Goal: Task Accomplishment & Management: Use online tool/utility

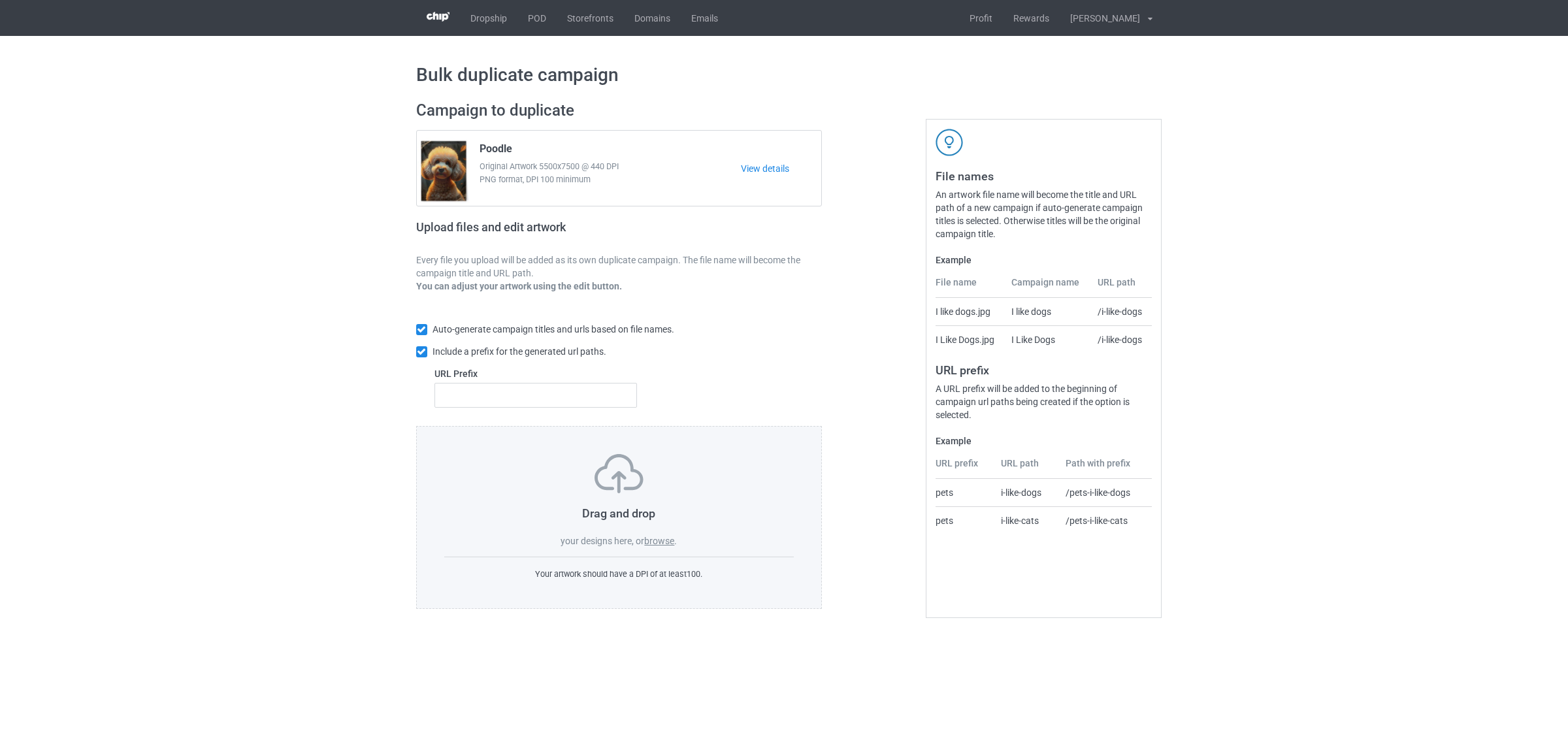
click at [668, 538] on label "browse" at bounding box center [659, 541] width 30 height 11
click at [0, 0] on input "browse" at bounding box center [0, 0] width 0 height 0
click at [1350, 505] on div "Bulk duplicate campaign Campaign to duplicate Poodle Original Artwork 5500x7500…" at bounding box center [784, 336] width 1568 height 601
click at [654, 544] on label "browse" at bounding box center [659, 541] width 30 height 11
click at [0, 0] on input "browse" at bounding box center [0, 0] width 0 height 0
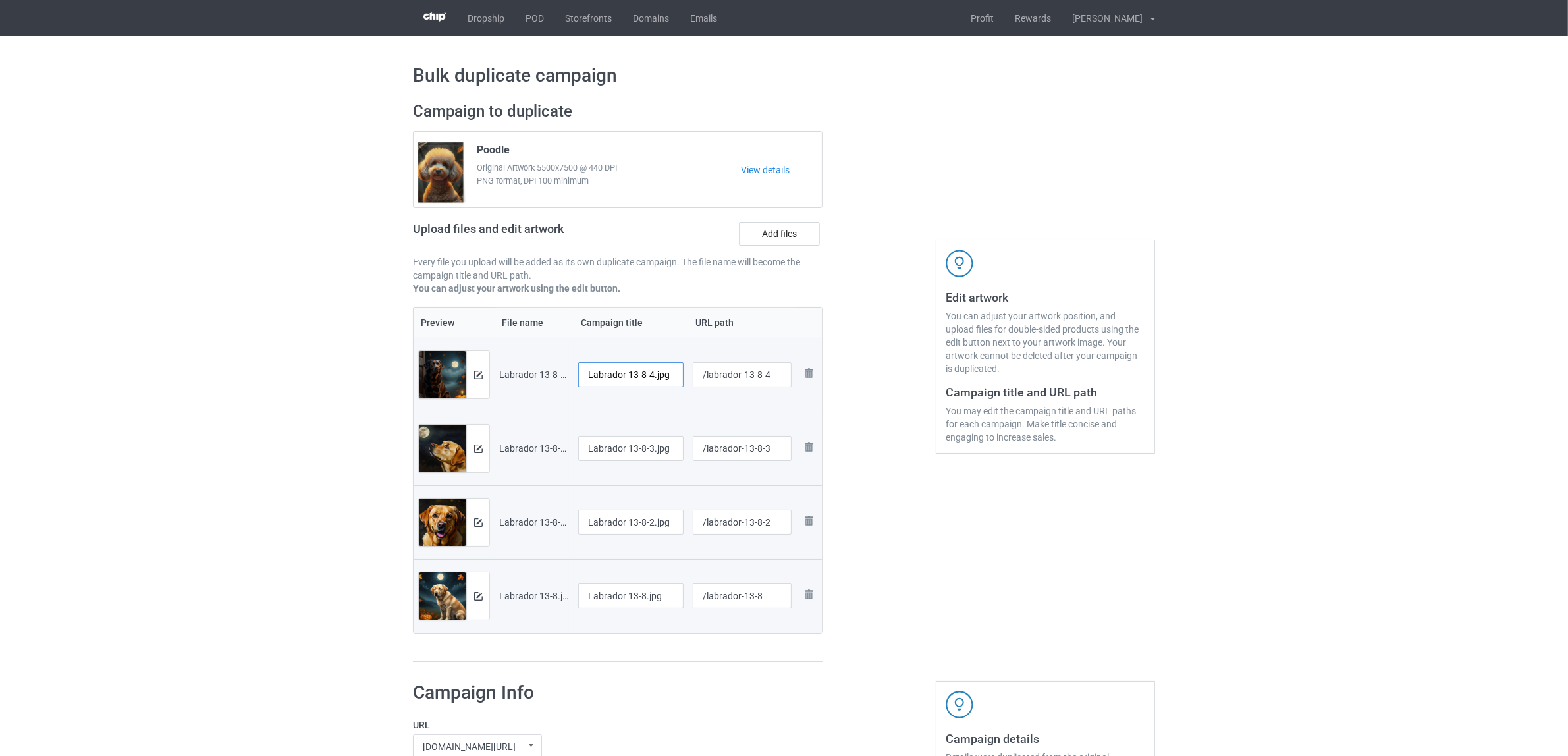
drag, startPoint x: 629, startPoint y: 375, endPoint x: 718, endPoint y: 369, distance: 89.2
click at [718, 369] on tr "Preview and edit artwork Labrador 13-8-4.jpg Labrador 13-8-4.jpg /labrador-13-8…" at bounding box center [618, 375] width 408 height 74
drag, startPoint x: 629, startPoint y: 375, endPoint x: 695, endPoint y: 373, distance: 66.0
click at [695, 373] on tr "Preview and edit artwork Labrador 13-8-4.jpg Labrador 13-8-4.jpg /labrador-13-8…" at bounding box center [618, 375] width 408 height 74
click at [609, 371] on input "Labrador" at bounding box center [630, 375] width 105 height 25
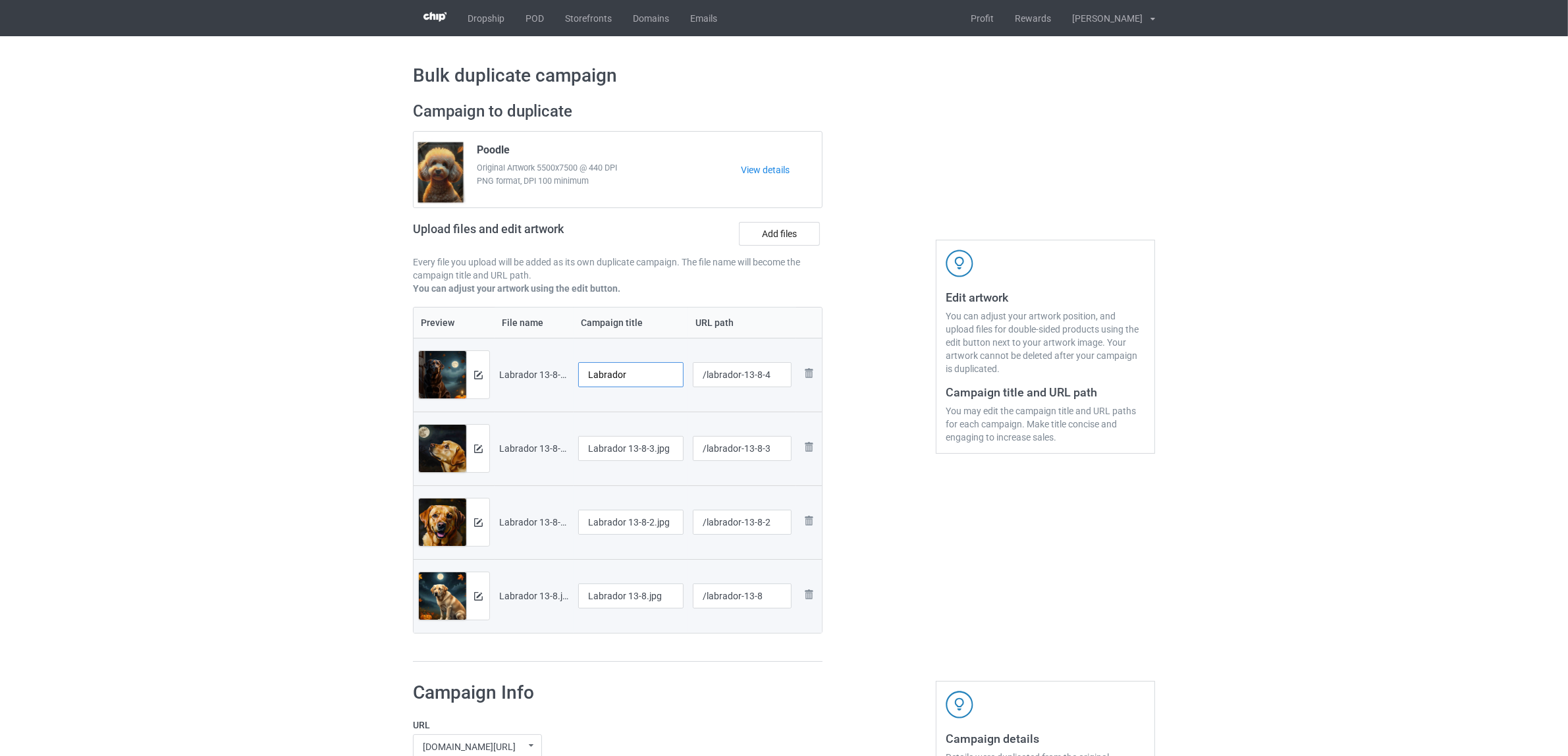
click at [609, 371] on input "Labrador" at bounding box center [630, 375] width 105 height 25
type input "Labrador"
click at [629, 442] on input "Labrador 13-8-3.jpg" at bounding box center [630, 448] width 105 height 25
paste input "text"
type input "Labrador"
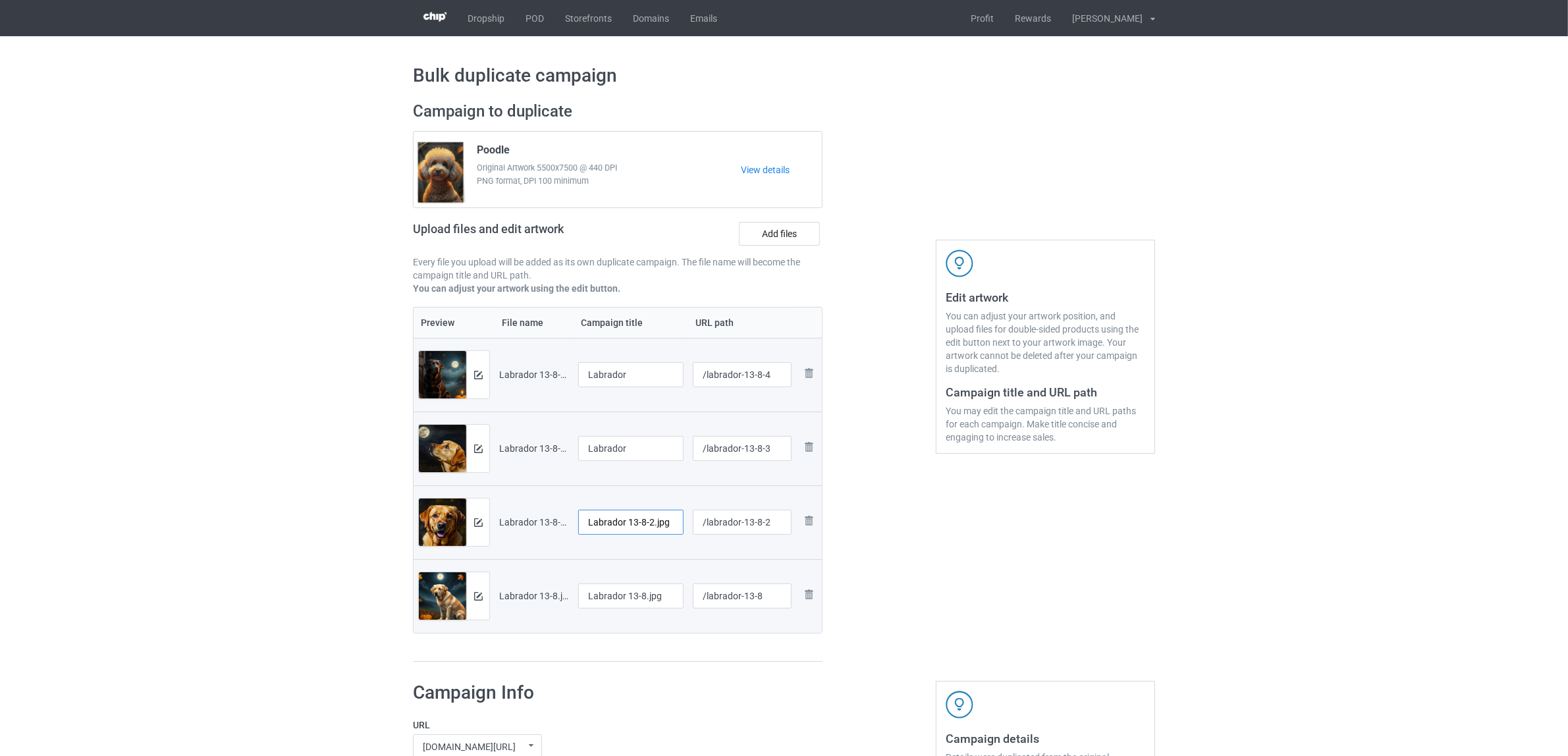
click at [618, 532] on input "Labrador 13-8-2.jpg" at bounding box center [630, 522] width 105 height 25
paste input "text"
type input "Labrador"
click at [616, 599] on input "Labrador 13-8.jpg" at bounding box center [630, 596] width 105 height 25
paste input "text"
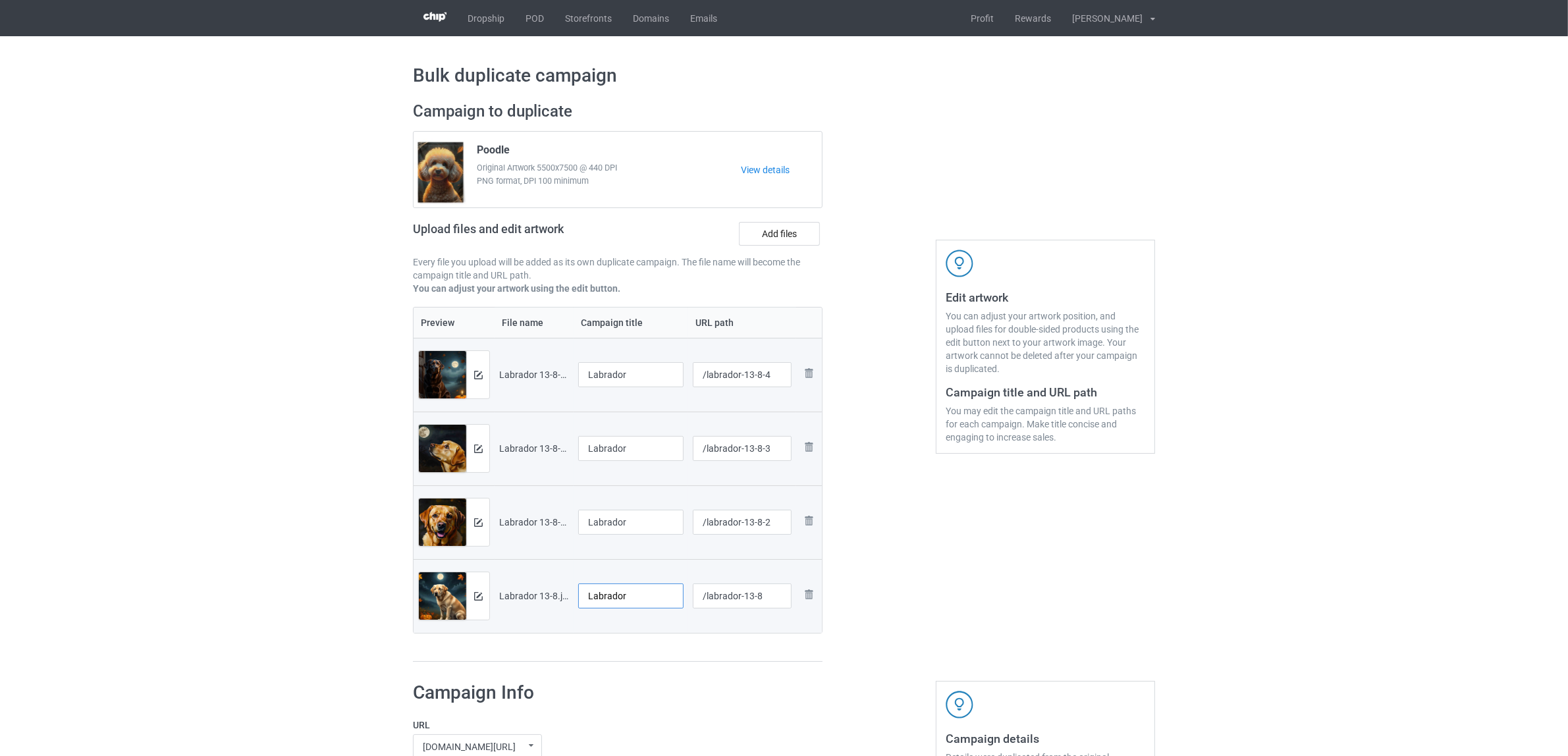
type input "Labrador"
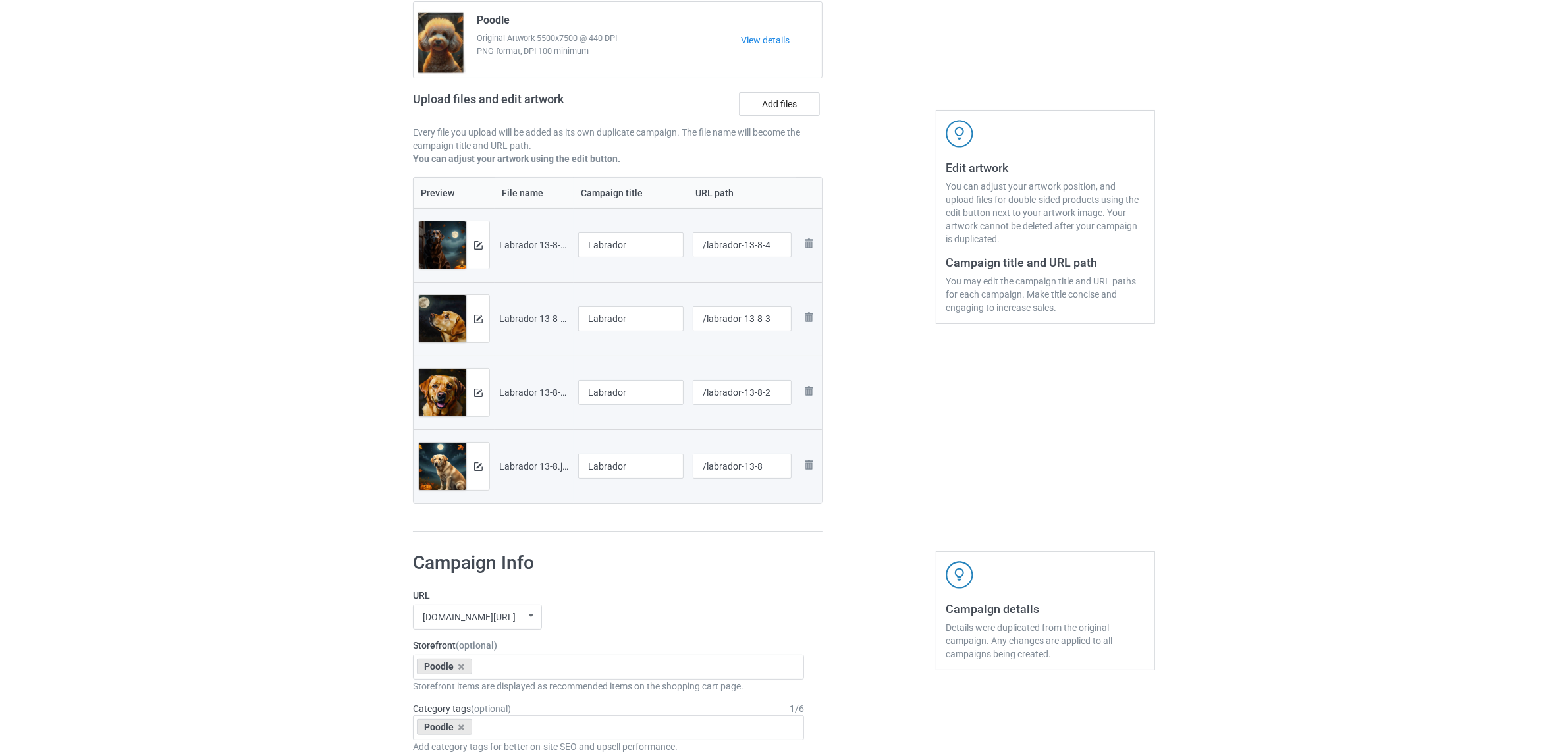
scroll to position [329, 0]
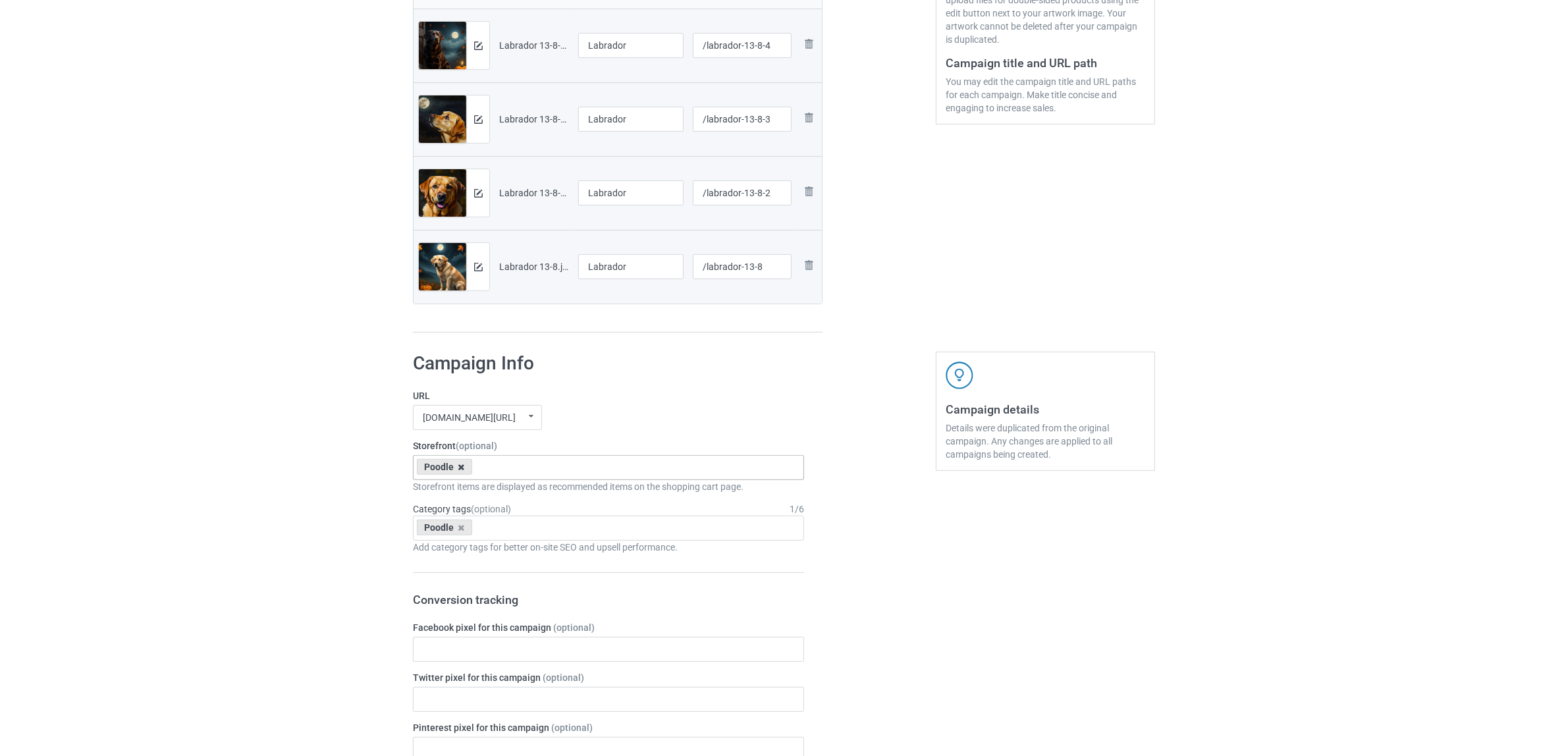
click at [461, 465] on icon at bounding box center [461, 467] width 7 height 8
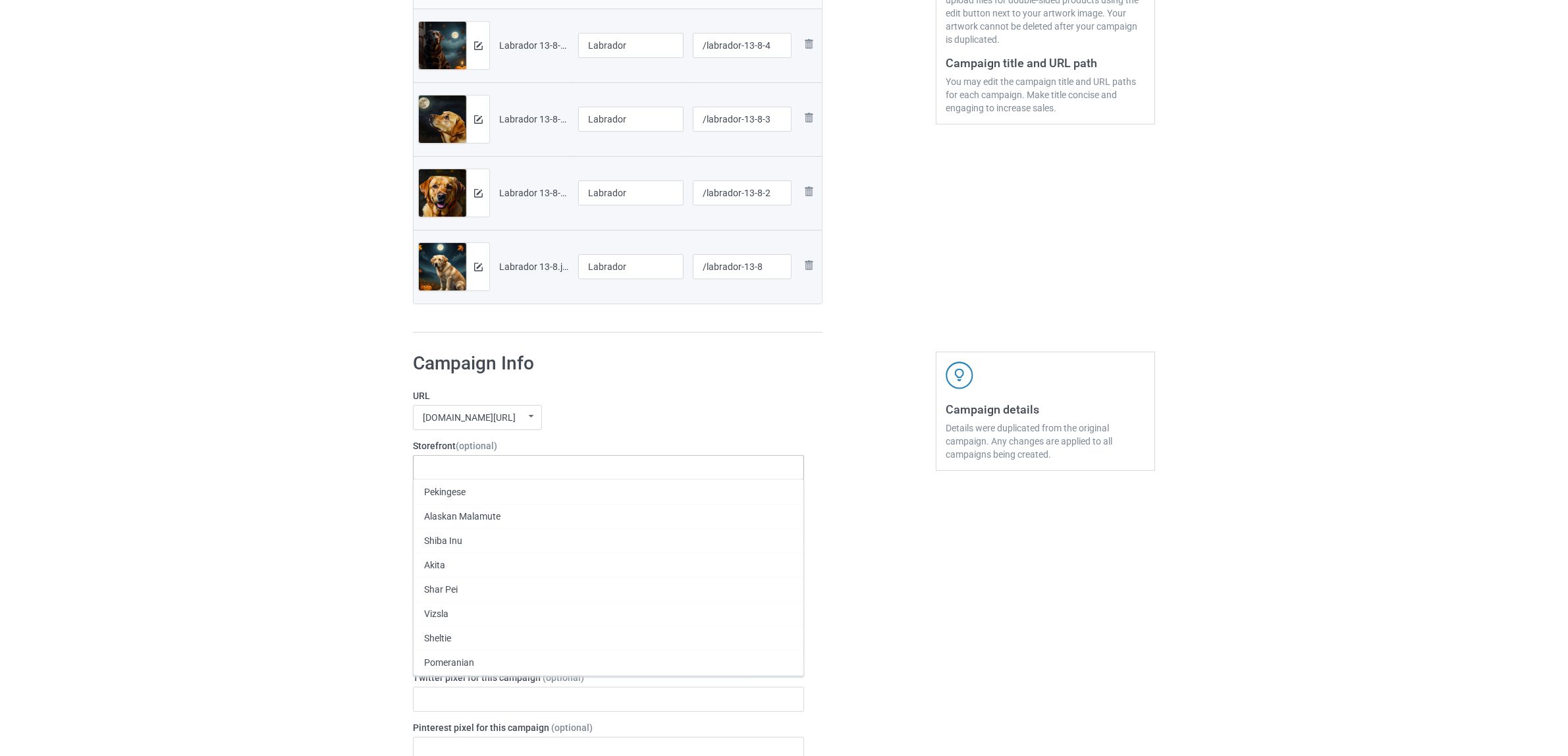
paste input "Labrador"
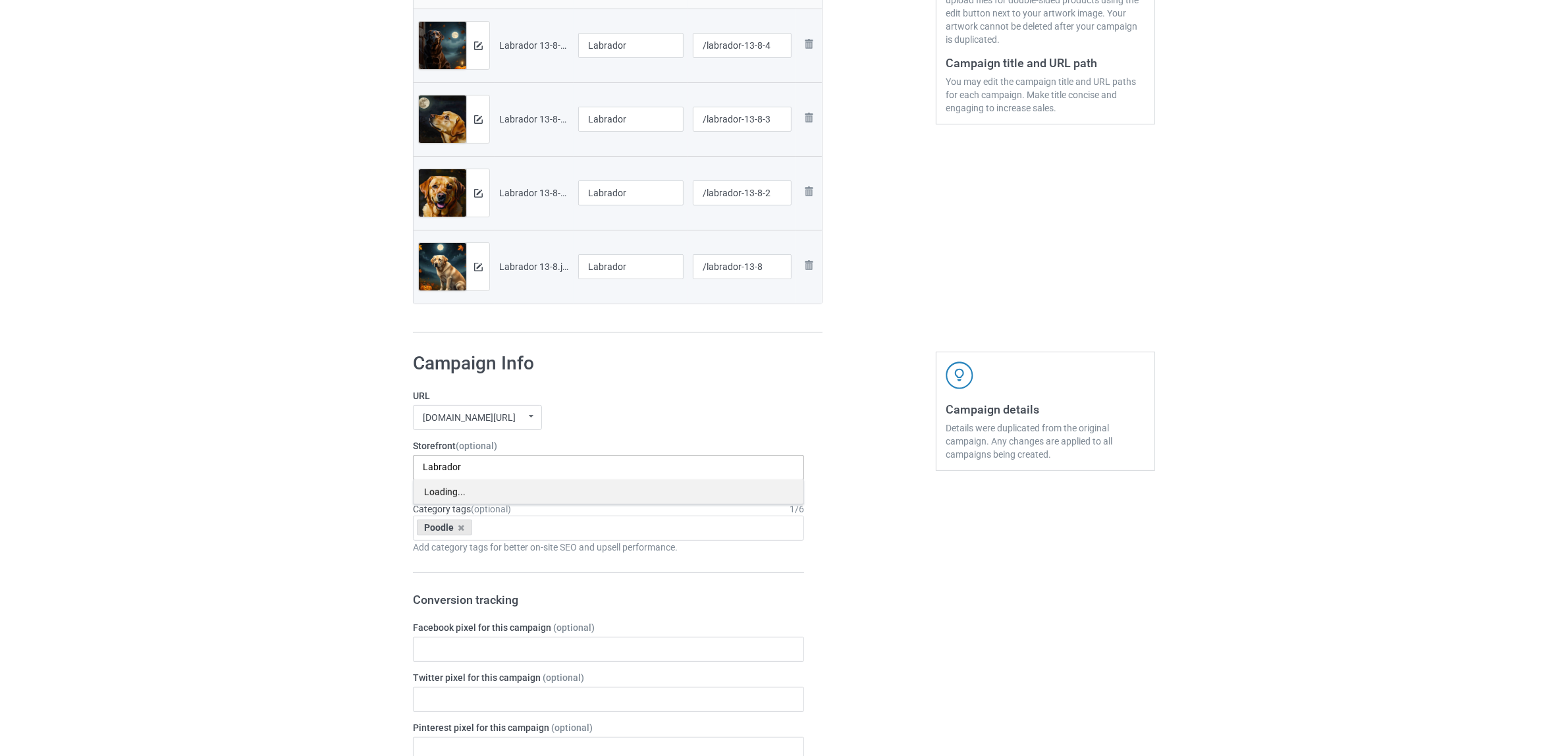
type input "Labrador"
click at [449, 491] on div "Loading..." at bounding box center [608, 492] width 390 height 24
click at [449, 491] on div "Labrador" at bounding box center [608, 492] width 390 height 24
click at [461, 531] on icon at bounding box center [461, 527] width 7 height 8
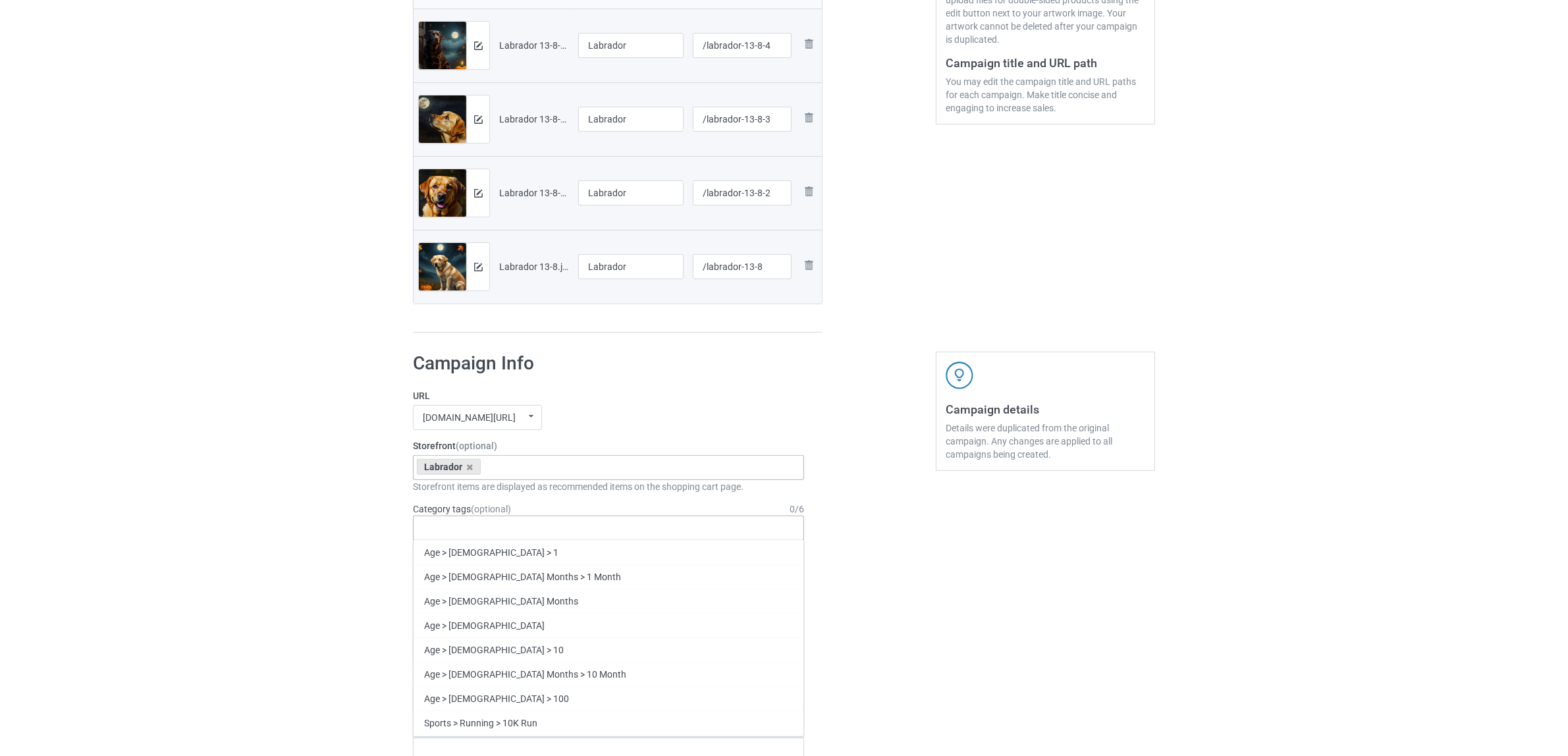
paste input "Labrador"
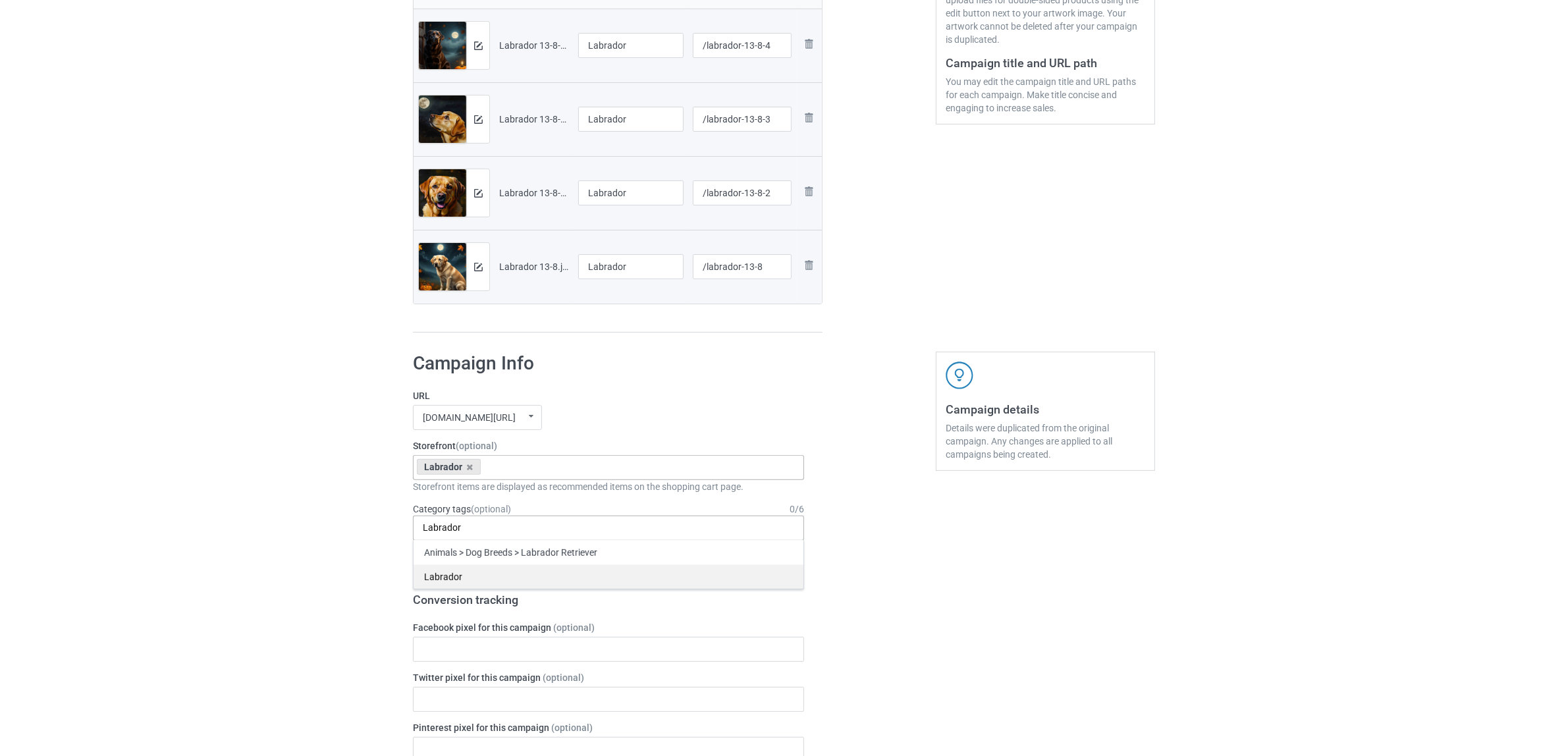
type input "Labrador"
click at [446, 572] on div "Labrador" at bounding box center [608, 577] width 390 height 24
click at [257, 524] on div "Bulk duplicate campaign Campaign to duplicate Poodle Original Artwork 5500x7500…" at bounding box center [784, 638] width 1568 height 1862
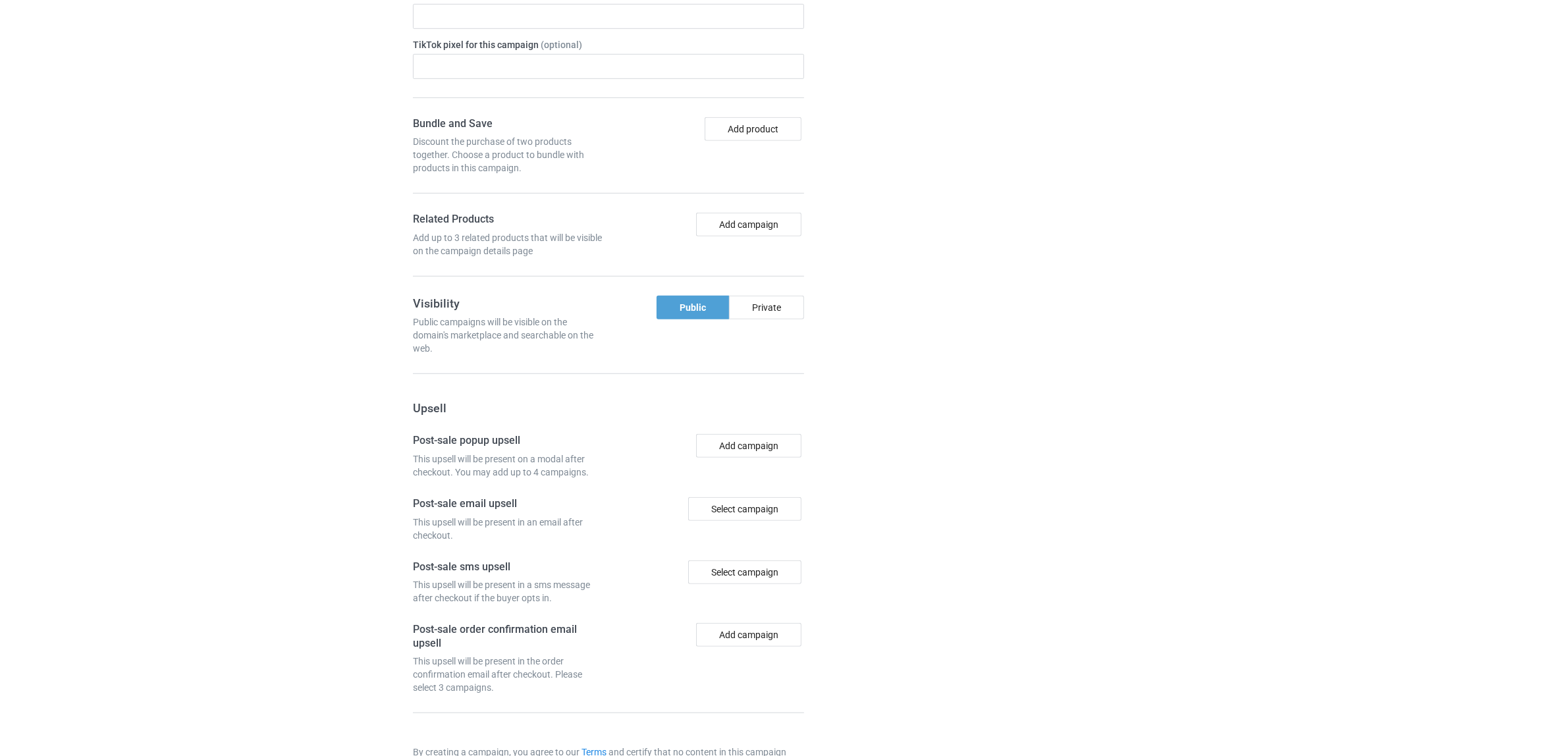
scroll to position [1147, 0]
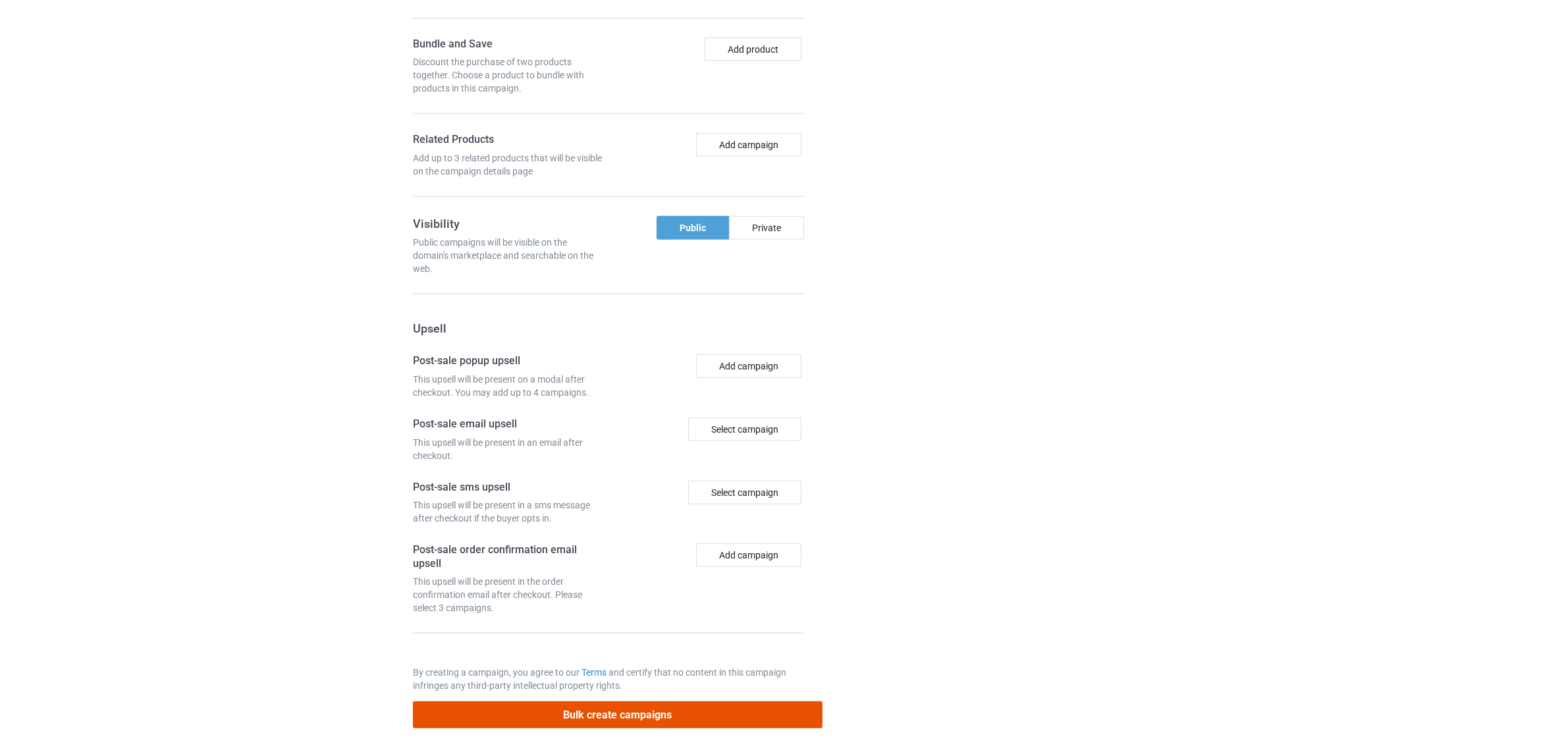
click at [627, 716] on button "Bulk create campaigns" at bounding box center [618, 715] width 410 height 27
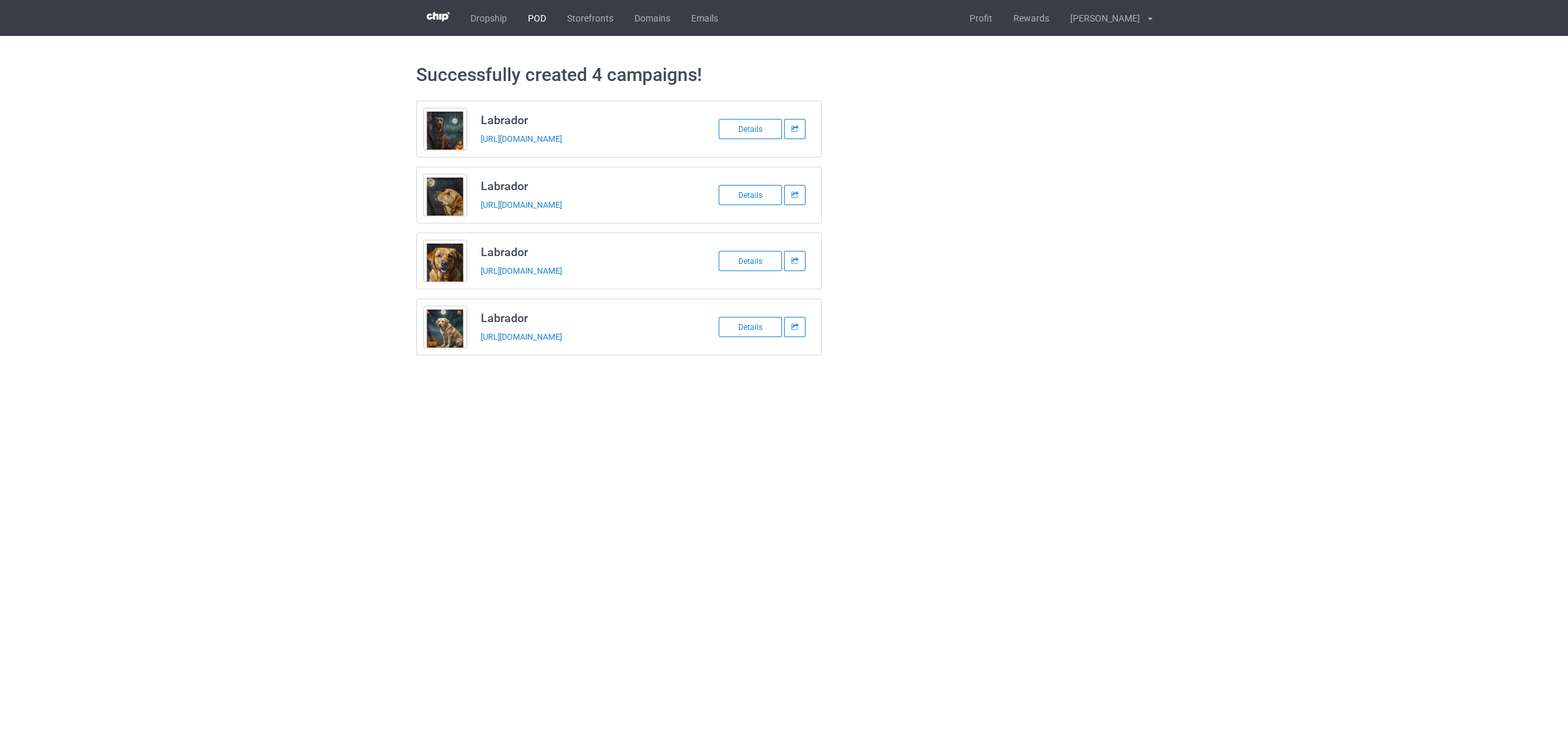
click at [537, 24] on link "POD" at bounding box center [537, 18] width 39 height 36
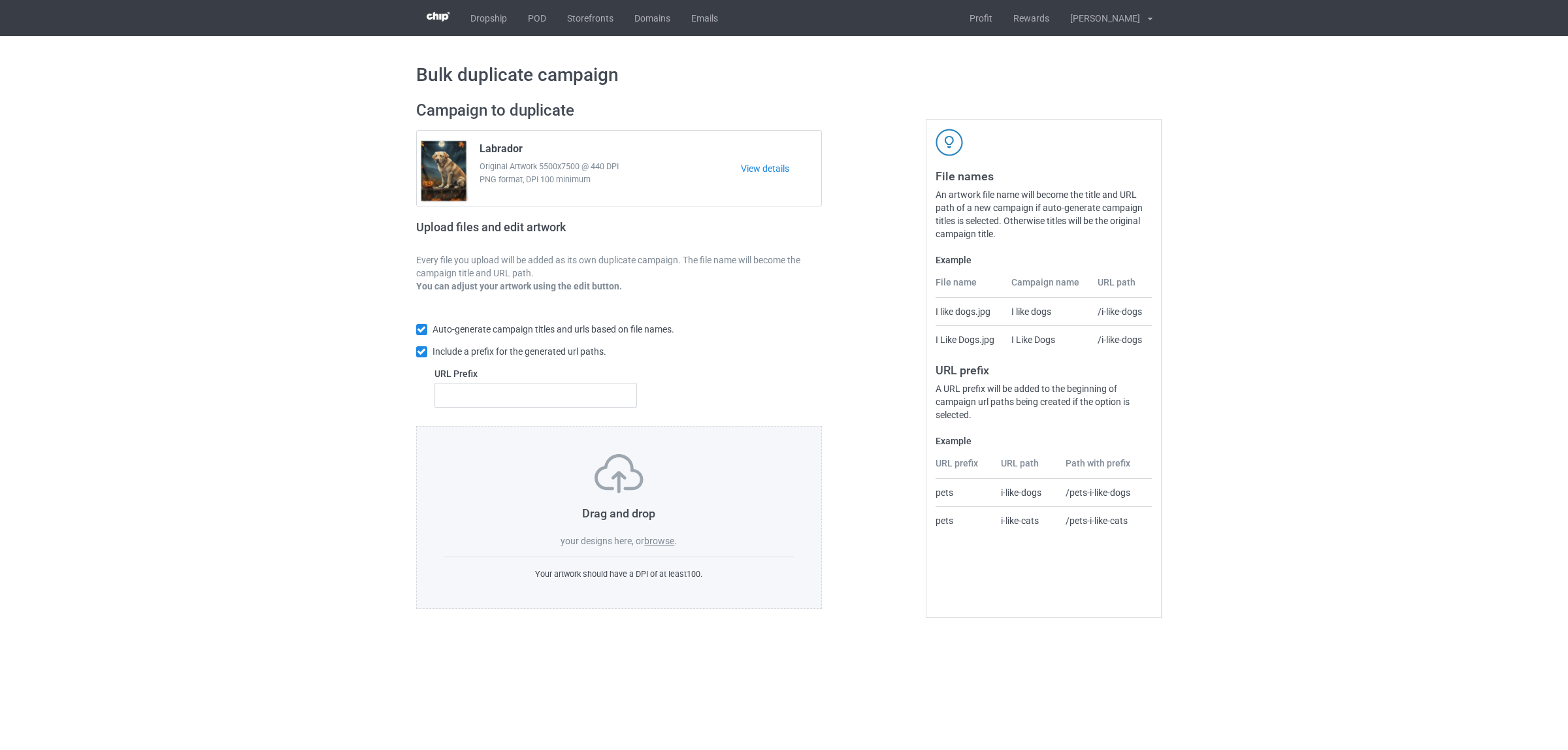
click at [667, 543] on label "browse" at bounding box center [659, 541] width 30 height 11
click at [0, 0] on input "browse" at bounding box center [0, 0] width 0 height 0
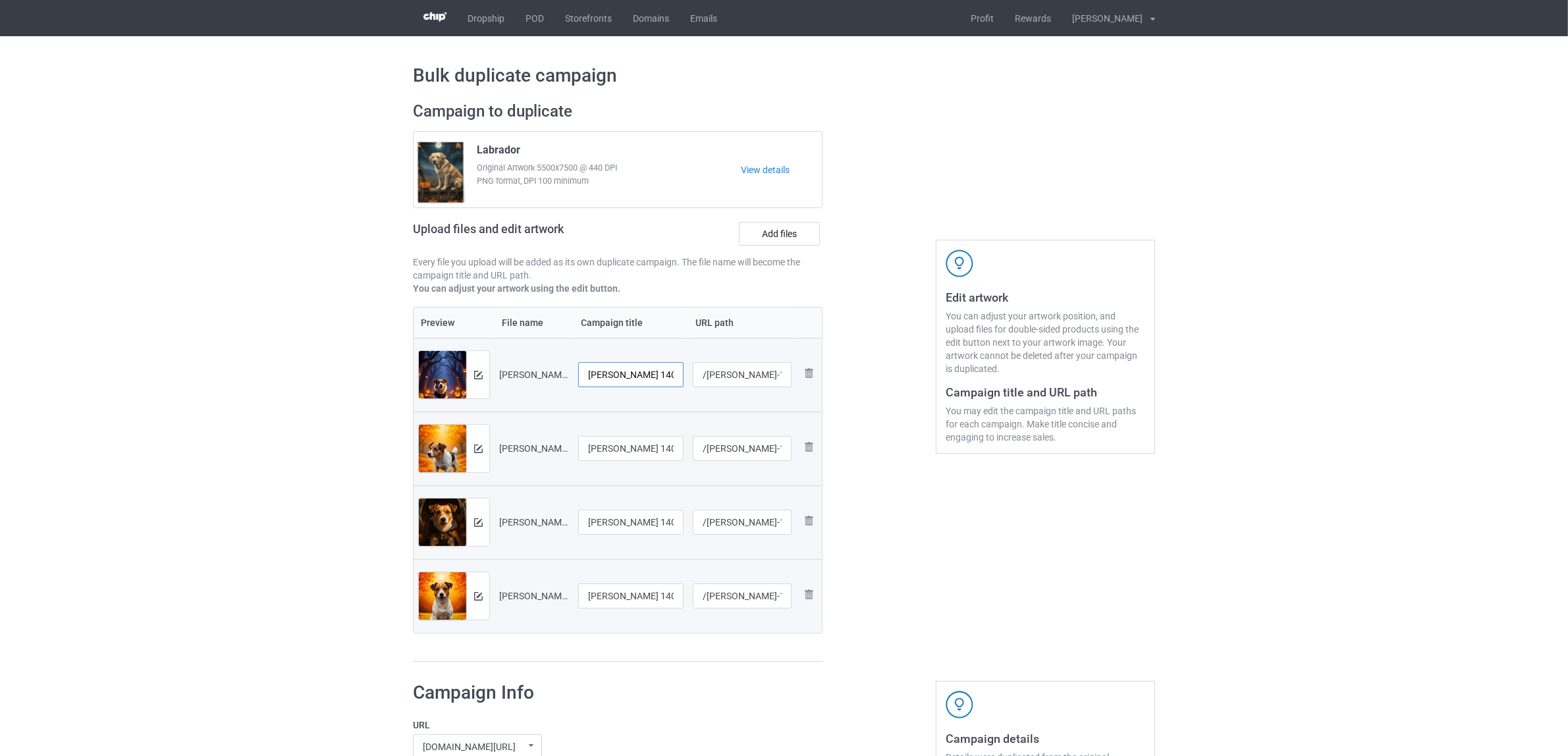
scroll to position [0, 12]
drag, startPoint x: 643, startPoint y: 369, endPoint x: 708, endPoint y: 366, distance: 65.1
click at [708, 366] on tr "Preview and edit artwork [PERSON_NAME] 1408-4.jpg [PERSON_NAME] 1408-4.jpg /[PE…" at bounding box center [618, 375] width 408 height 74
drag, startPoint x: 655, startPoint y: 375, endPoint x: 536, endPoint y: 374, distance: 119.0
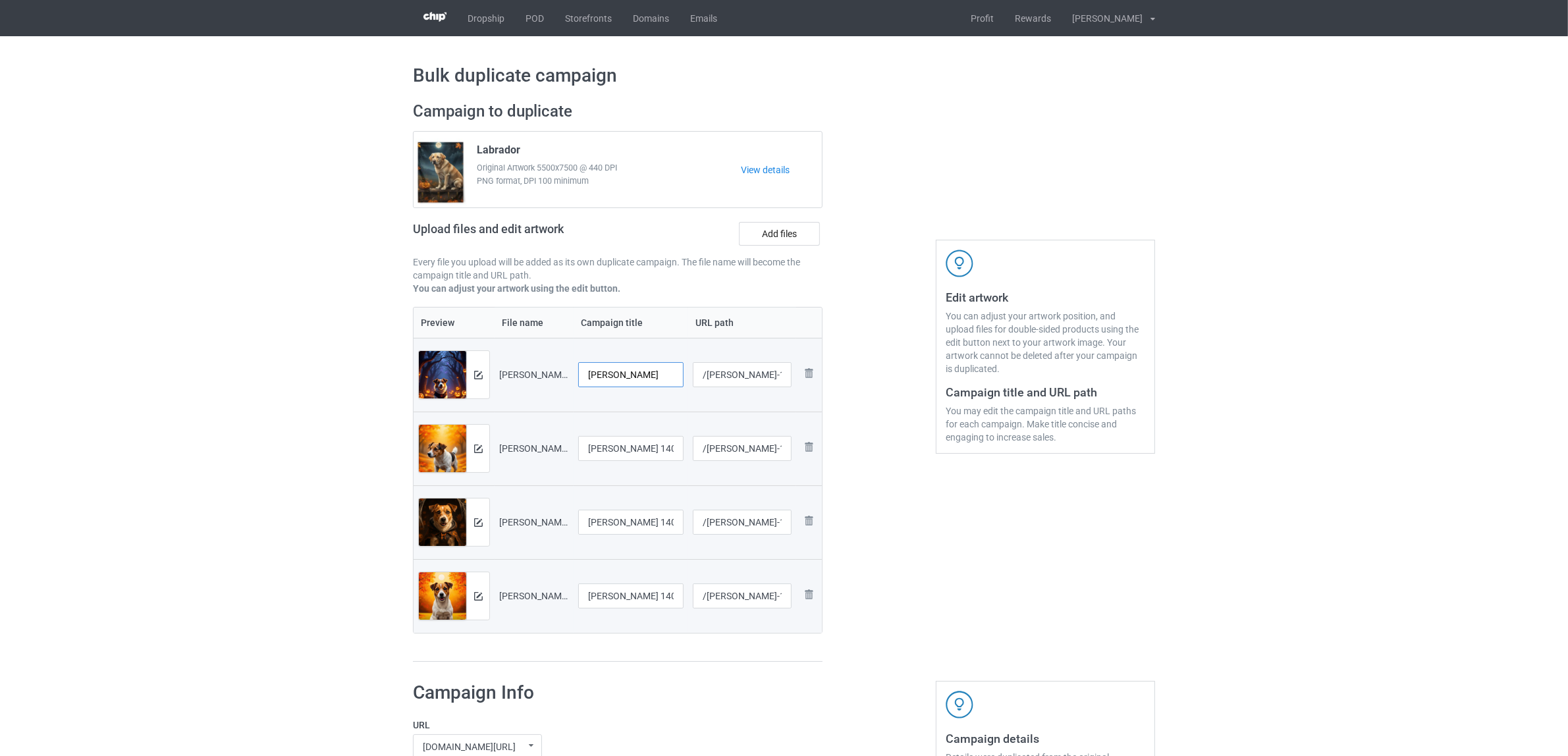
click at [536, 374] on tr "Preview and edit artwork [PERSON_NAME] 1408-4.jpg [PERSON_NAME] /[PERSON_NAME]-…" at bounding box center [618, 375] width 408 height 74
type input "[PERSON_NAME]"
click at [638, 449] on input "[PERSON_NAME] 1408-3.jpg" at bounding box center [630, 448] width 105 height 25
paste input "text"
type input "[PERSON_NAME]"
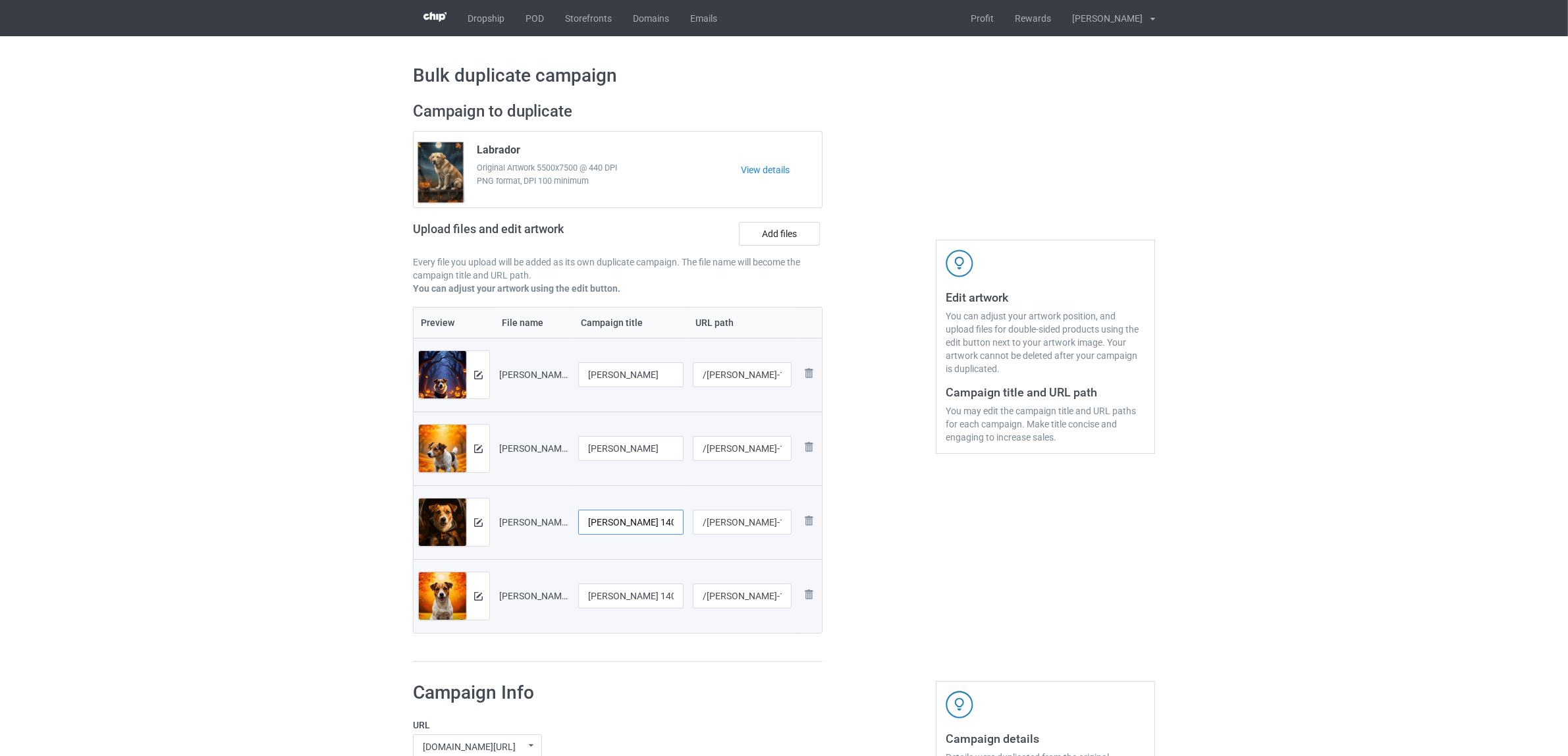
click at [635, 530] on input "[PERSON_NAME] 1408-2.jpg" at bounding box center [630, 522] width 105 height 25
paste input "text"
type input "[PERSON_NAME]"
click at [621, 604] on input "[PERSON_NAME] 1408.jpg" at bounding box center [630, 596] width 105 height 25
paste input "text"
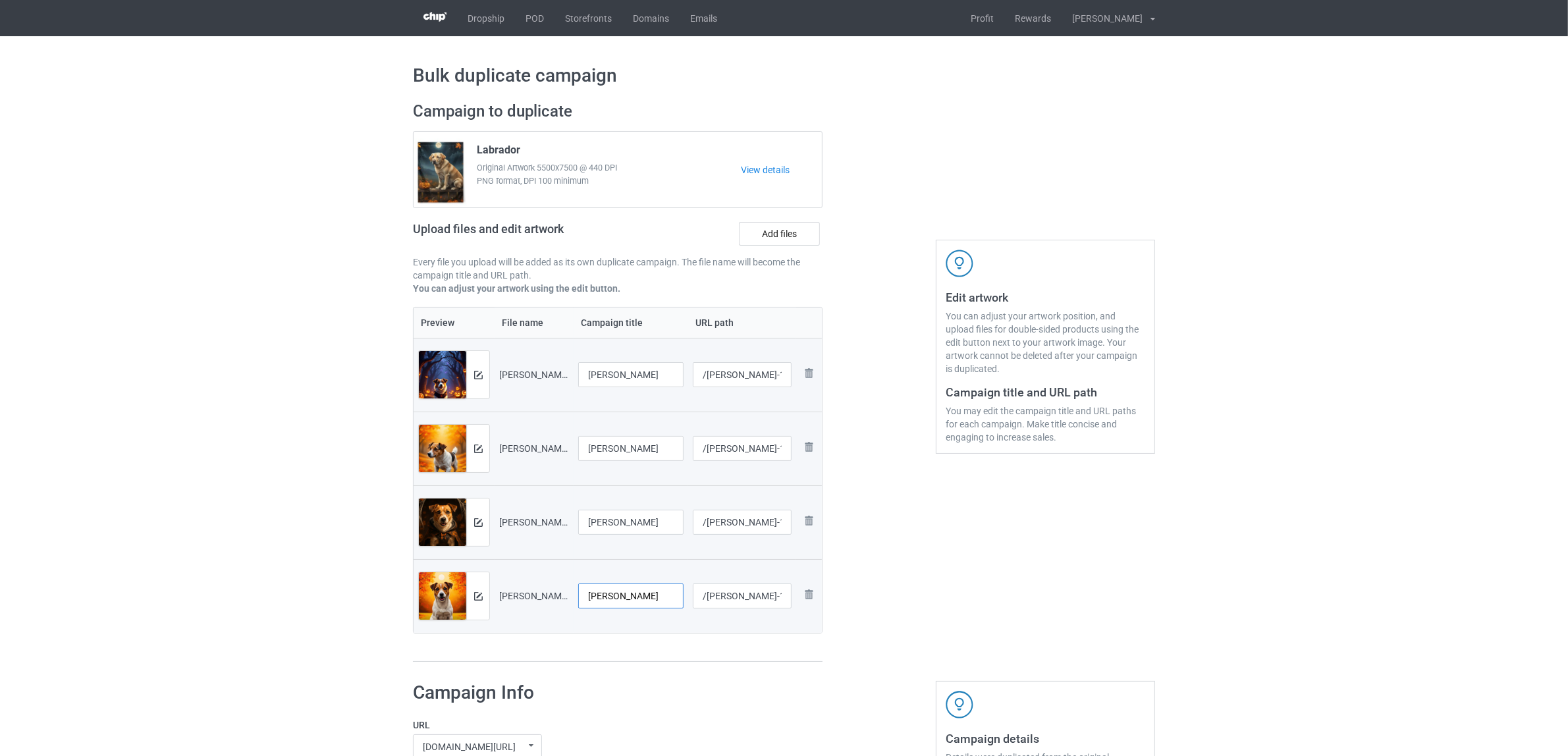
type input "[PERSON_NAME]"
click at [621, 636] on div "Preview File name Campaign title URL path Preview and edit artwork [PERSON_NAME…" at bounding box center [618, 485] width 410 height 356
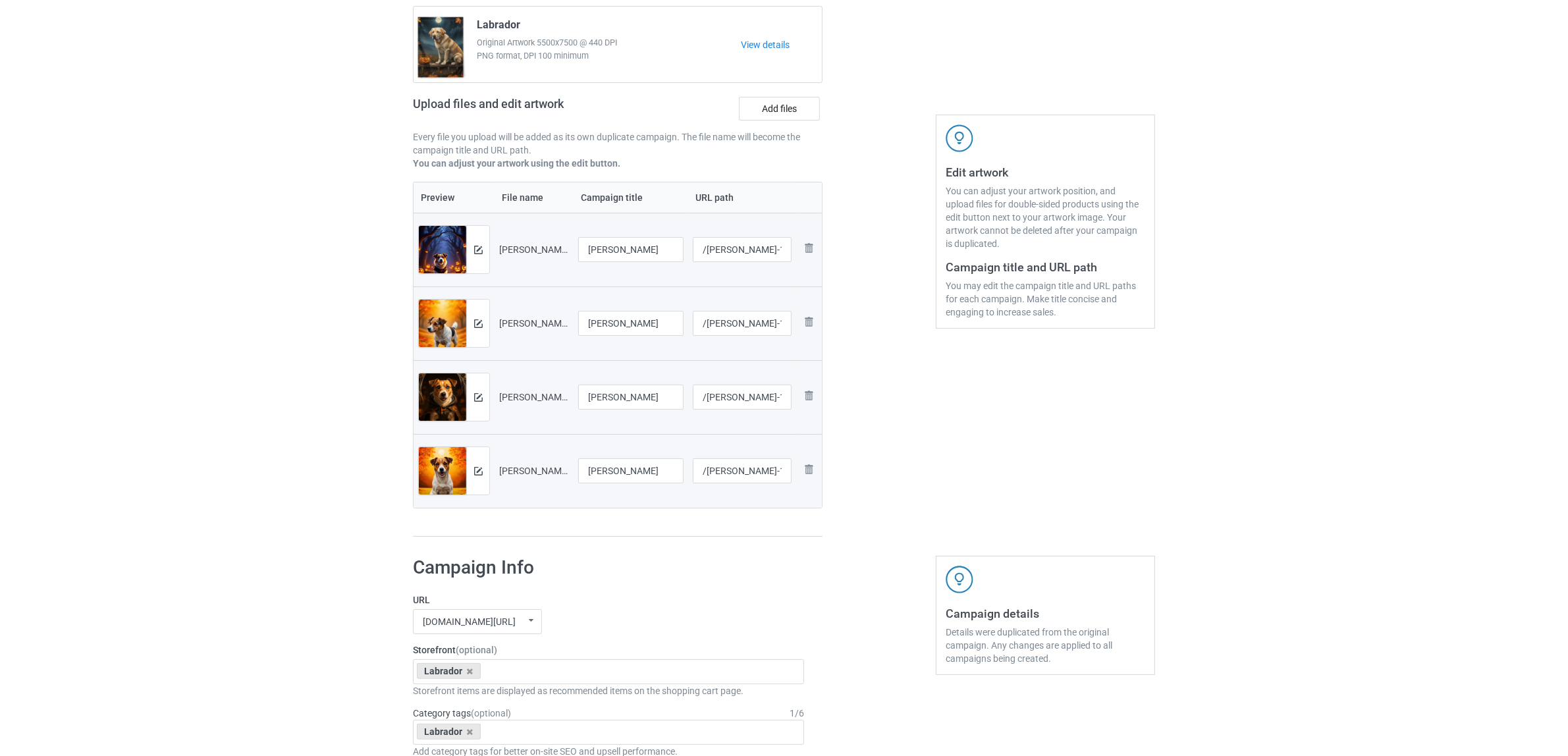
scroll to position [247, 0]
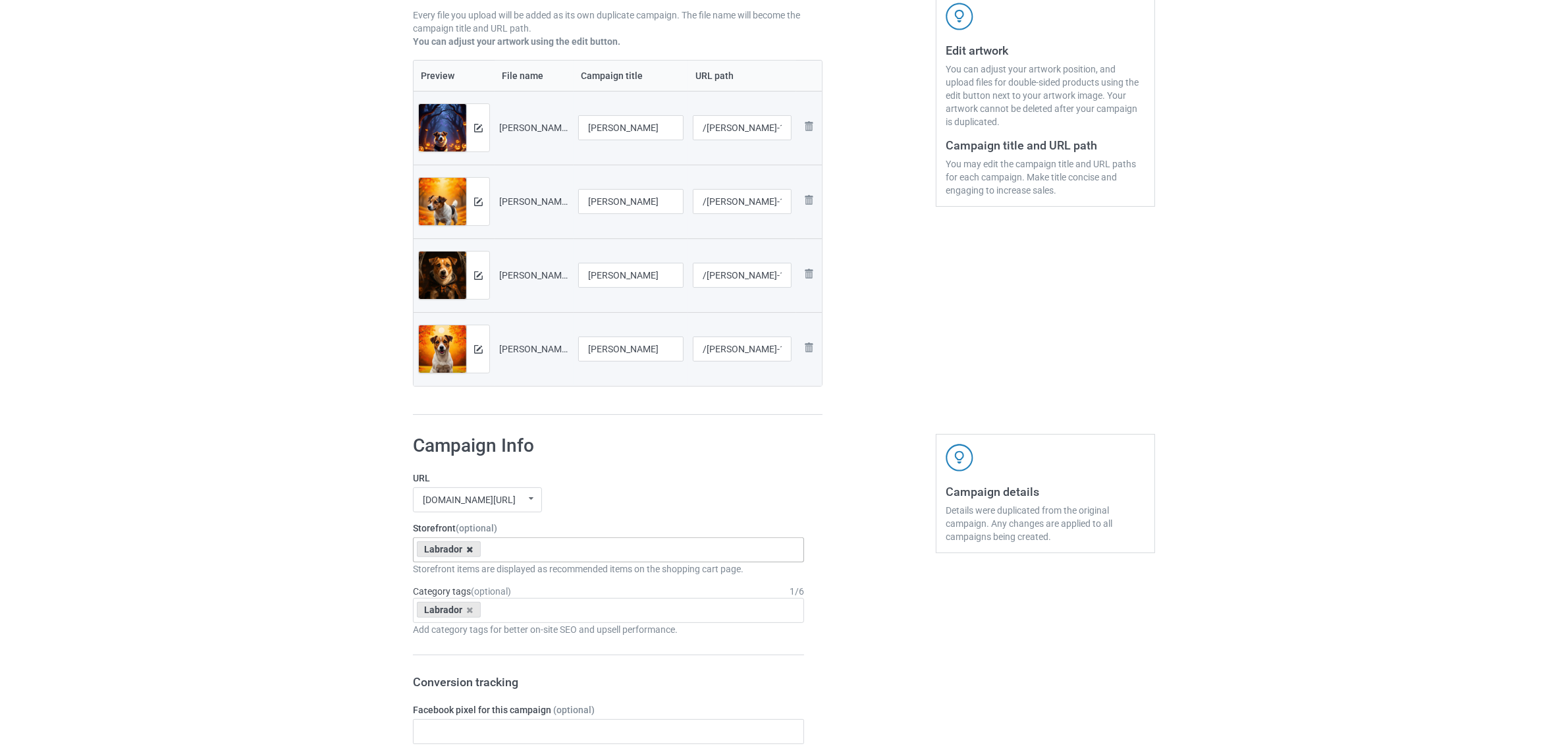
click at [470, 548] on icon at bounding box center [470, 549] width 7 height 8
paste input "[PERSON_NAME]"
type input "[PERSON_NAME]"
click at [459, 580] on div "[PERSON_NAME]" at bounding box center [608, 574] width 390 height 24
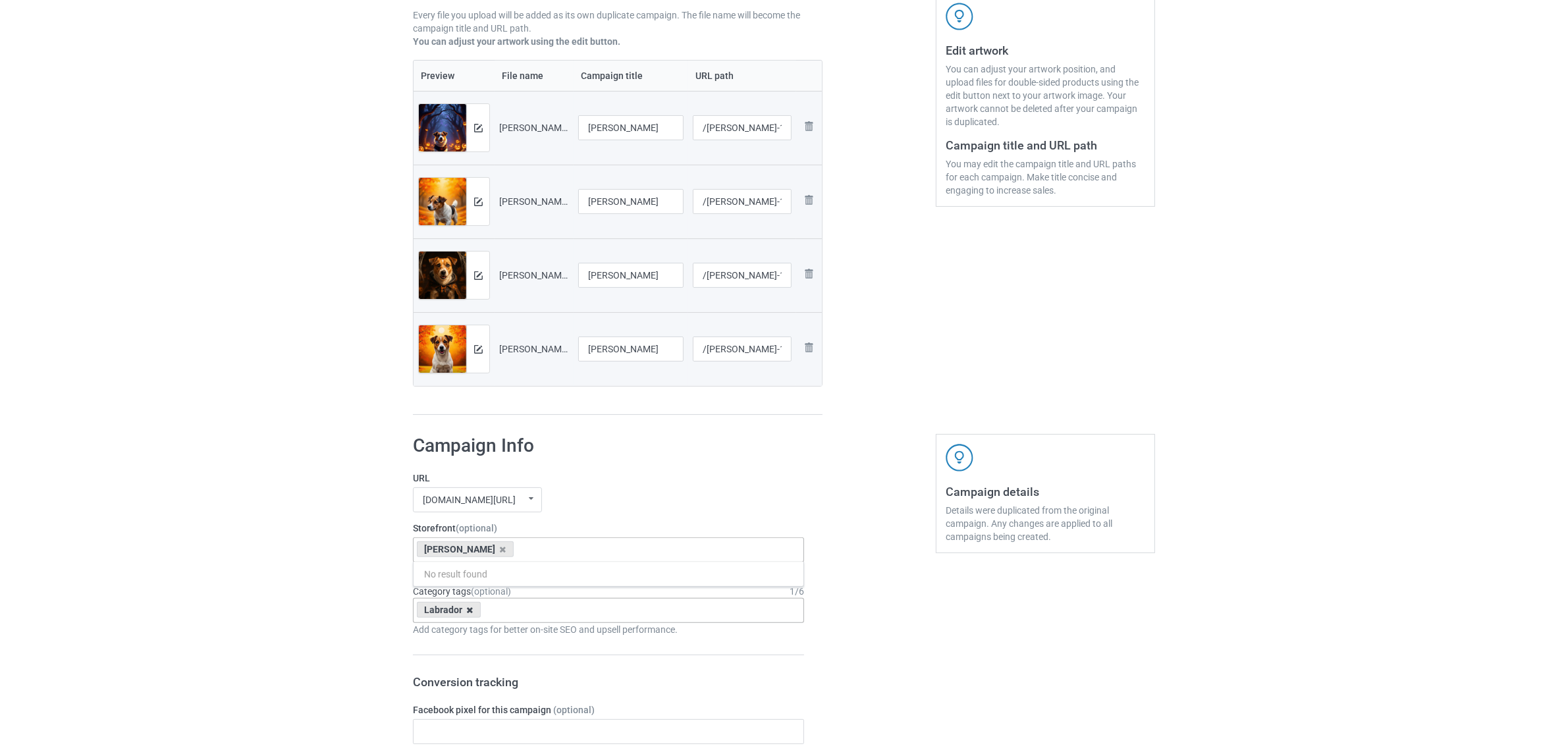
click at [470, 608] on icon at bounding box center [470, 610] width 7 height 8
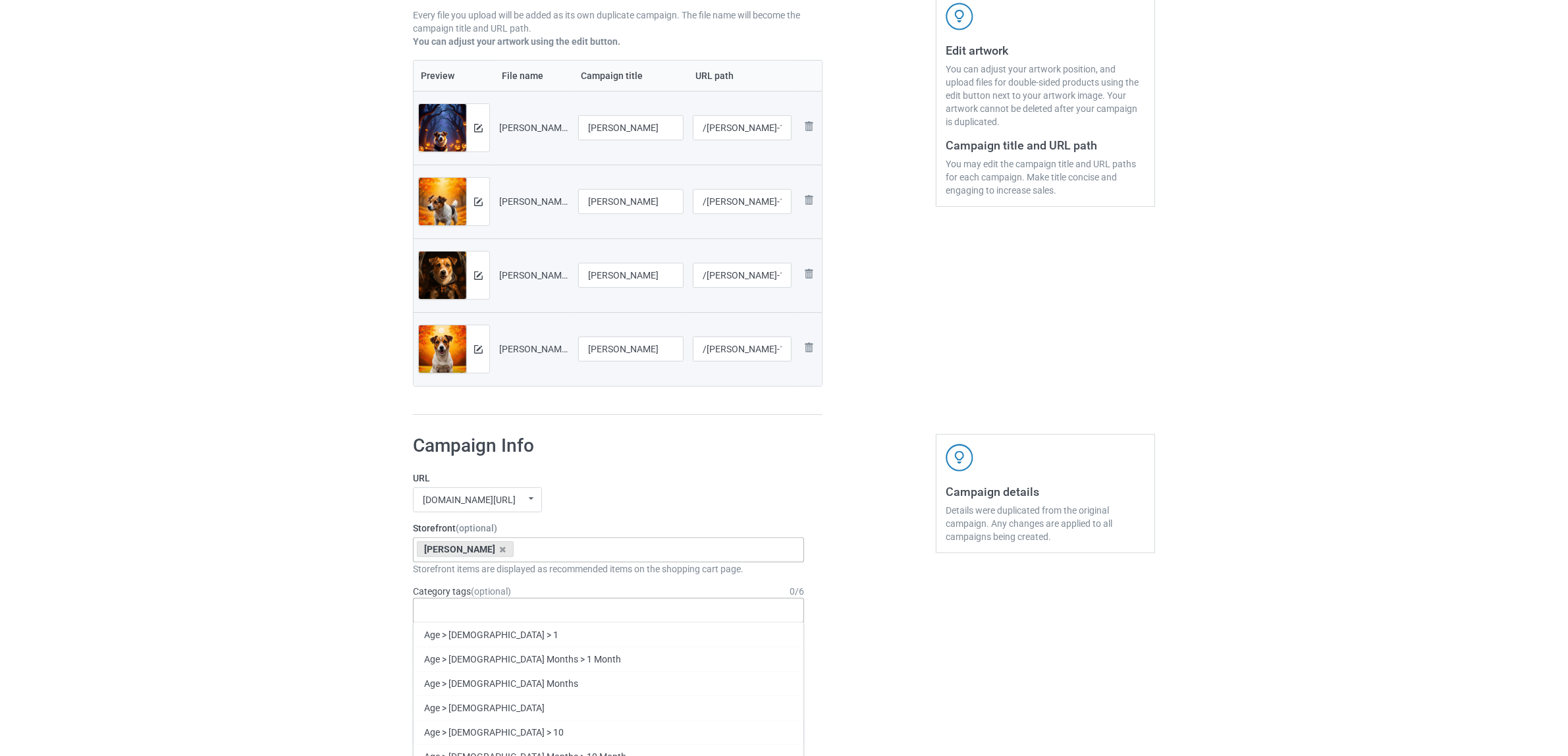
paste input "[PERSON_NAME]"
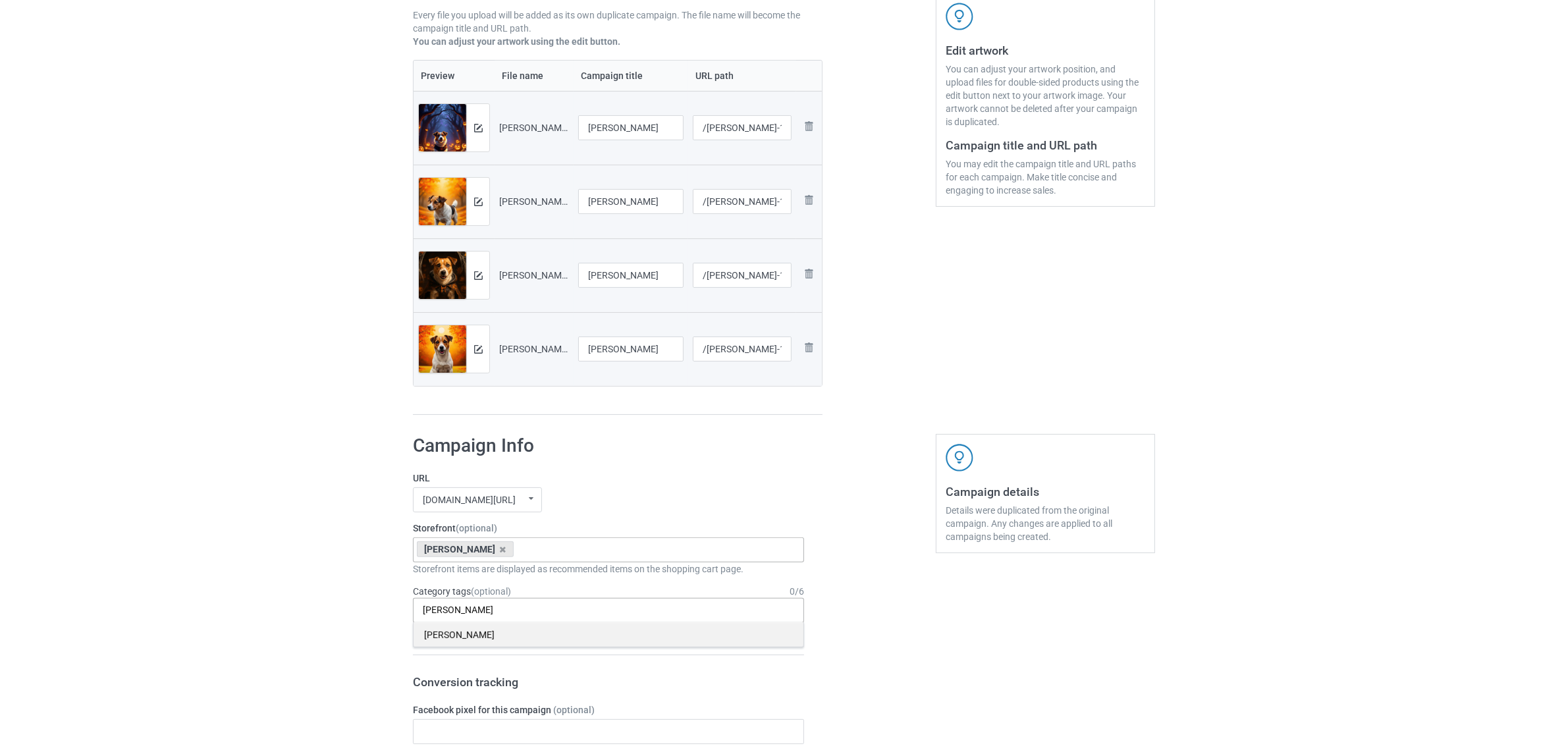
type input "[PERSON_NAME]"
click at [451, 636] on div "[PERSON_NAME]" at bounding box center [608, 635] width 390 height 24
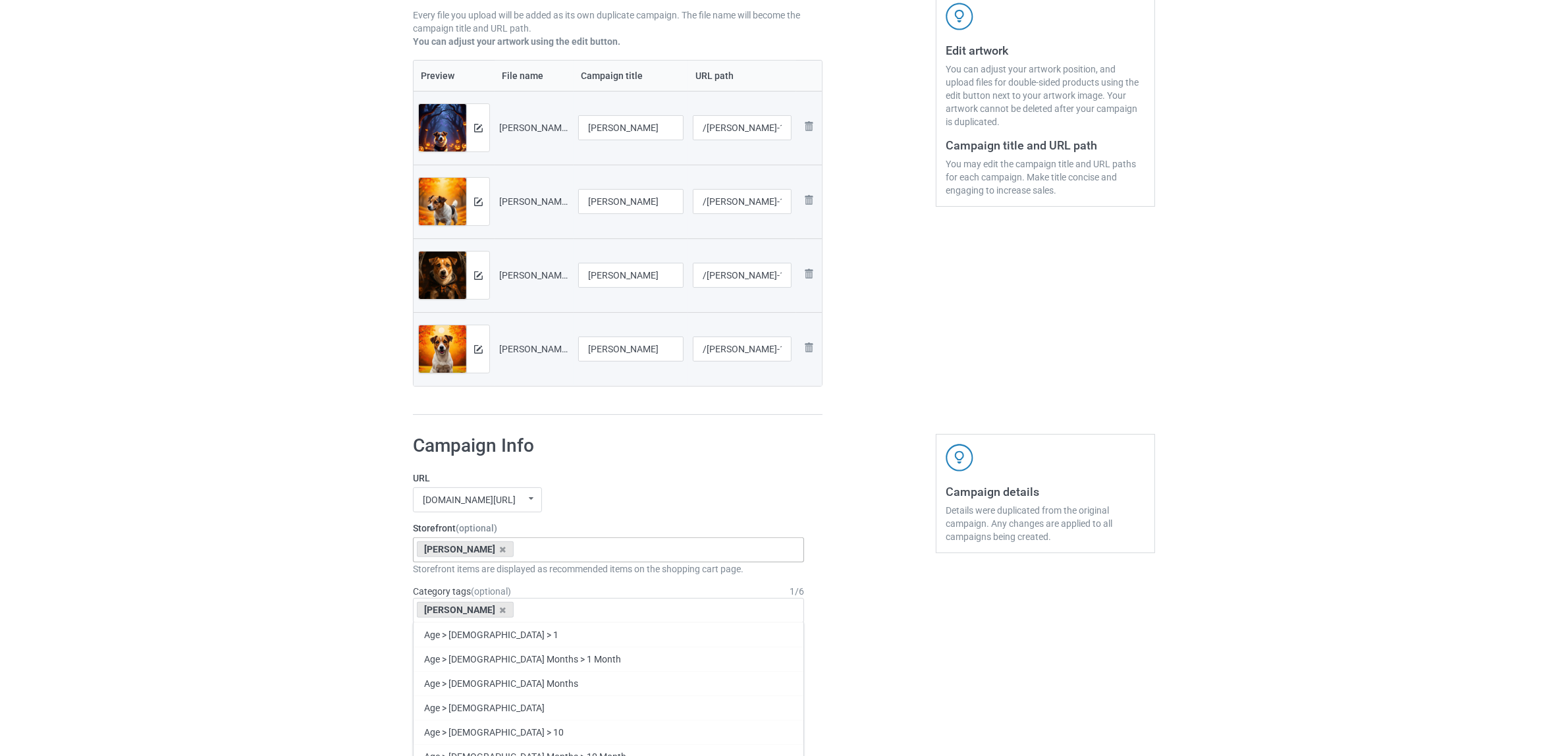
click at [247, 581] on div "Bulk duplicate campaign Campaign to duplicate Labrador Original Artwork 5500x75…" at bounding box center [784, 720] width 1568 height 1862
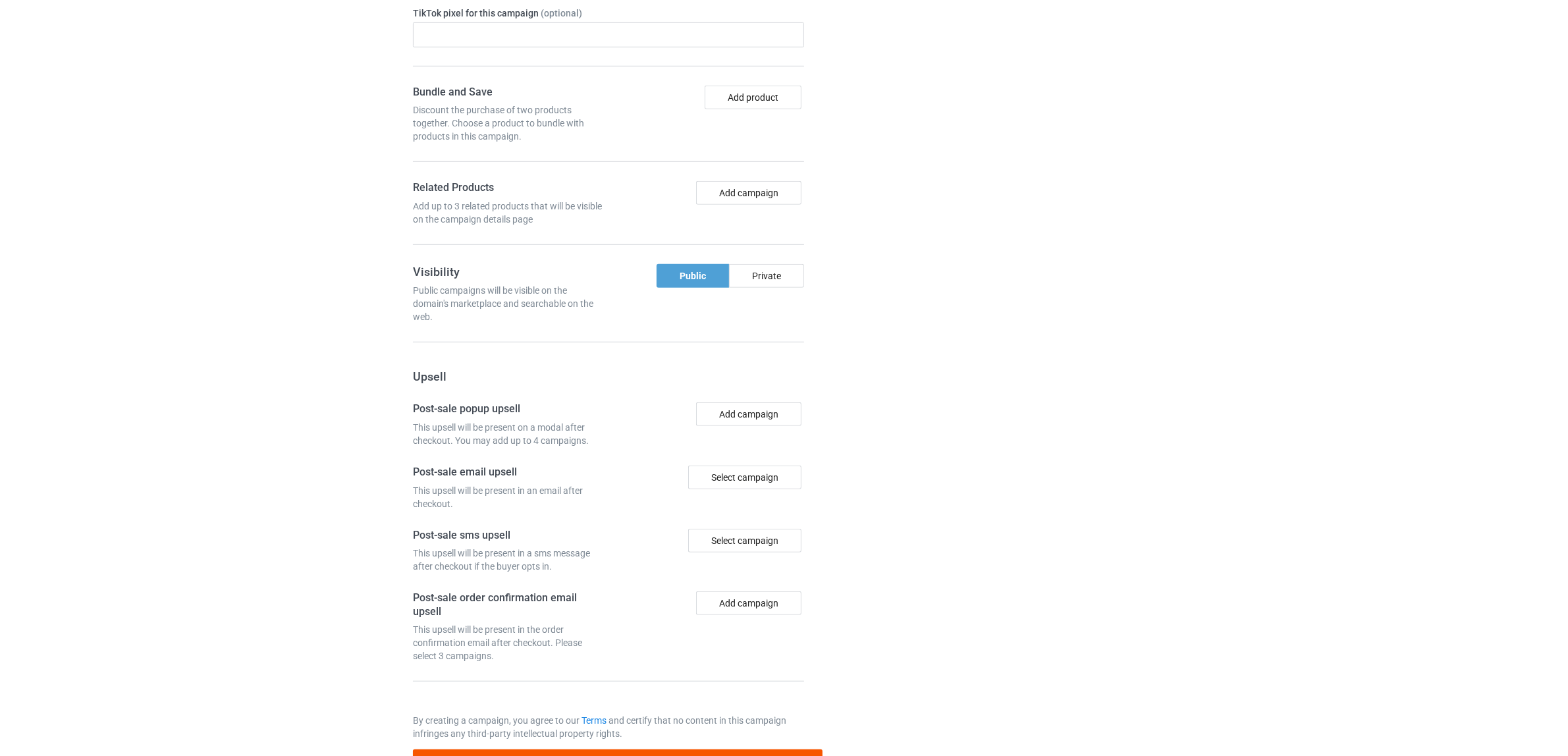
scroll to position [1147, 0]
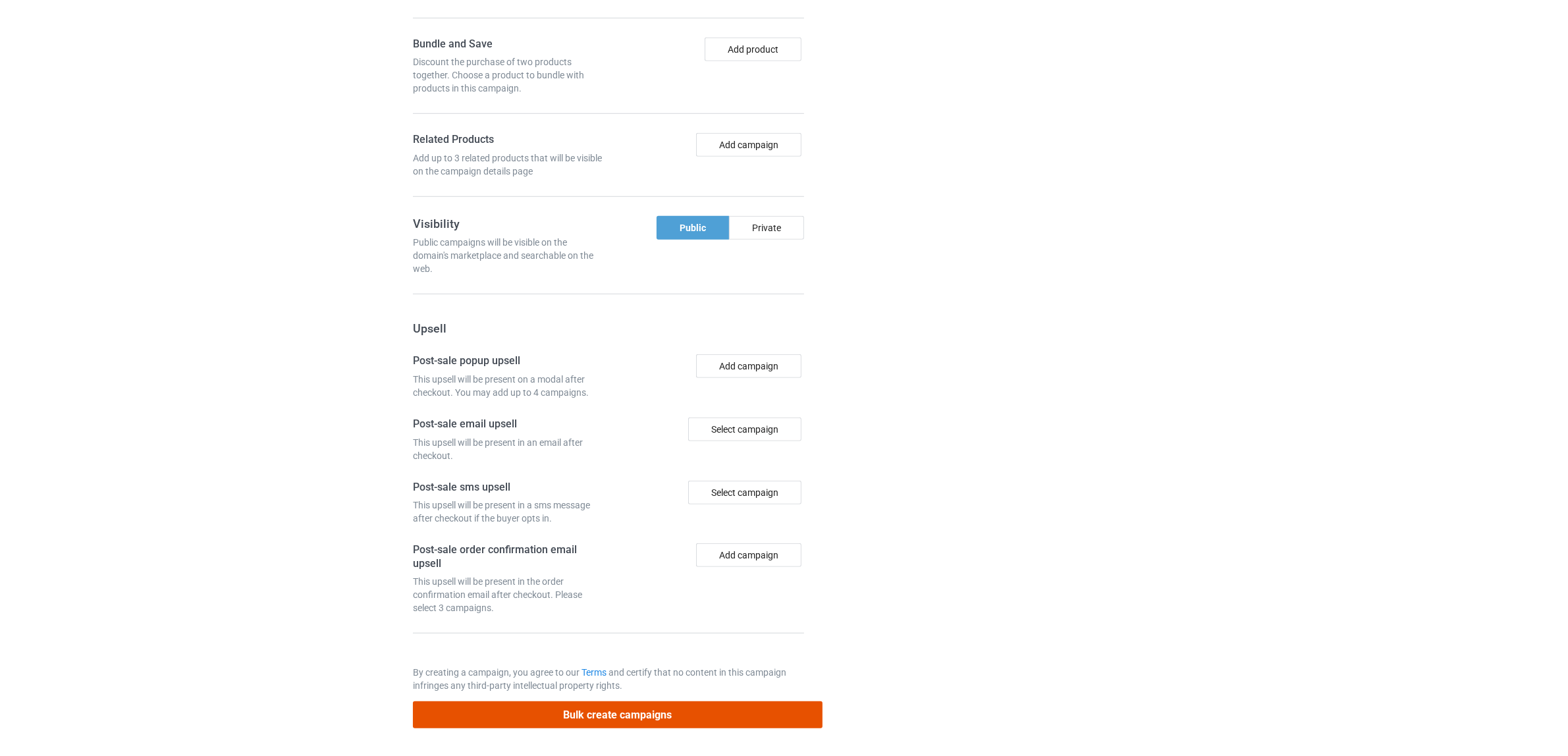
click at [676, 718] on button "Bulk create campaigns" at bounding box center [618, 715] width 410 height 27
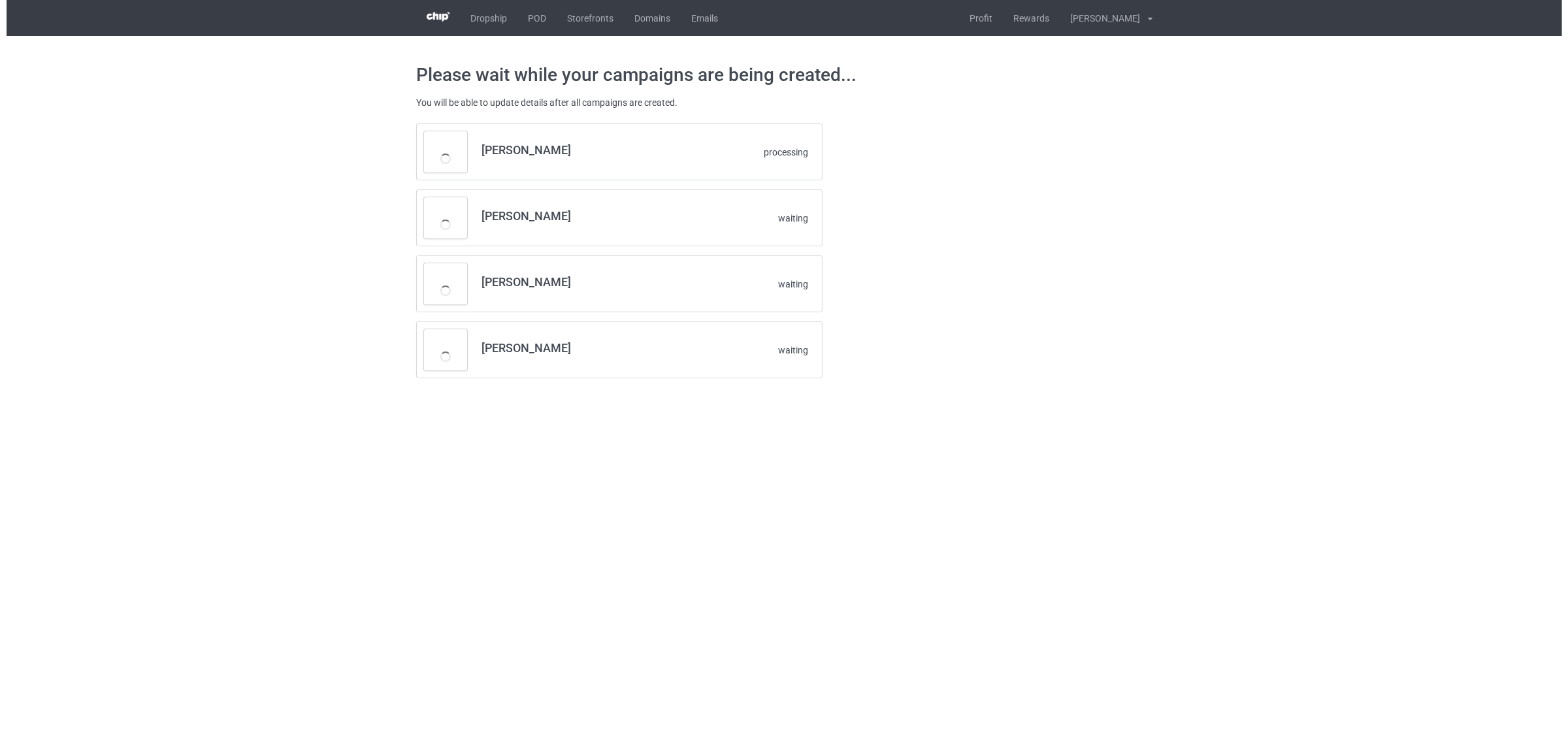
scroll to position [0, 0]
